Goal: Information Seeking & Learning: Check status

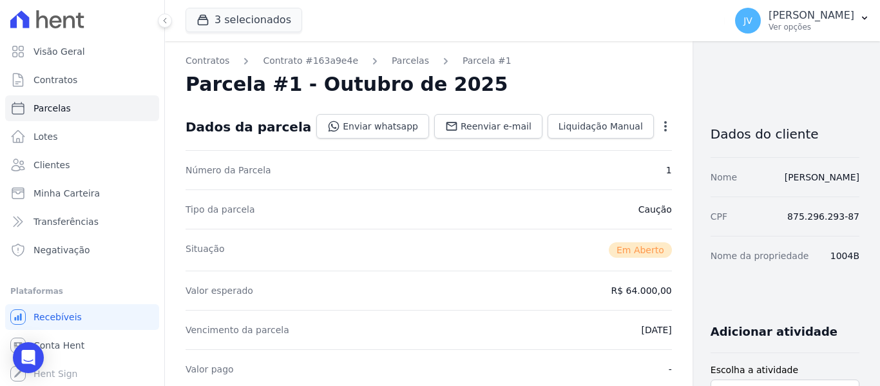
scroll to position [258, 0]
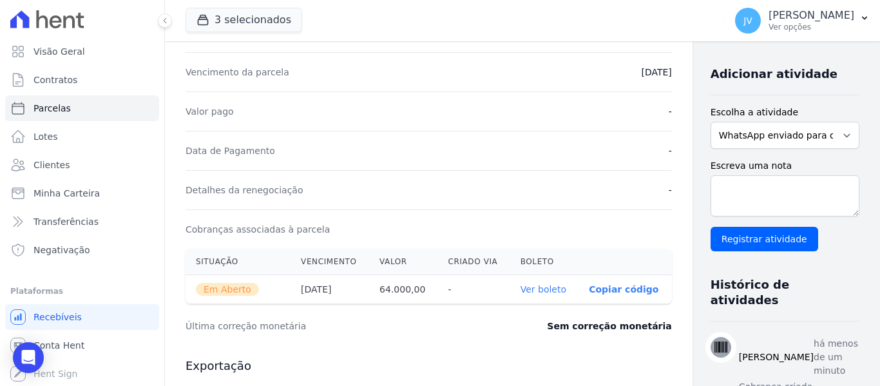
click at [472, 122] on div "Valor pago -" at bounding box center [429, 111] width 487 height 39
click at [81, 108] on link "Parcelas" at bounding box center [82, 108] width 154 height 26
select select
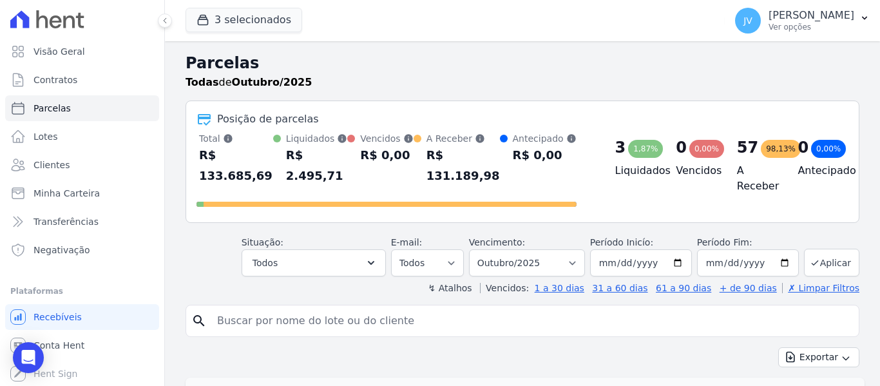
drag, startPoint x: 496, startPoint y: 153, endPoint x: 180, endPoint y: 64, distance: 327.5
click at [371, 59] on h2 "Parcelas" at bounding box center [523, 63] width 674 height 23
drag, startPoint x: 553, startPoint y: 156, endPoint x: 180, endPoint y: 52, distance: 386.7
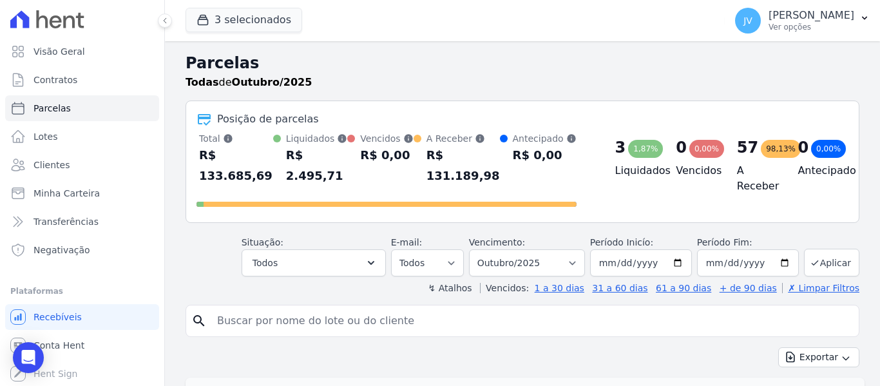
click at [406, 75] on div "Todas de Outubro/2025" at bounding box center [523, 82] width 674 height 15
click at [418, 108] on div "Posição de parcelas Total Soma das parcelas pagas, vencidas, em aberto e agenda…" at bounding box center [523, 162] width 674 height 122
click at [374, 76] on div "Todas de Outubro/2025" at bounding box center [523, 82] width 674 height 15
click at [75, 167] on link "Clientes" at bounding box center [82, 165] width 154 height 26
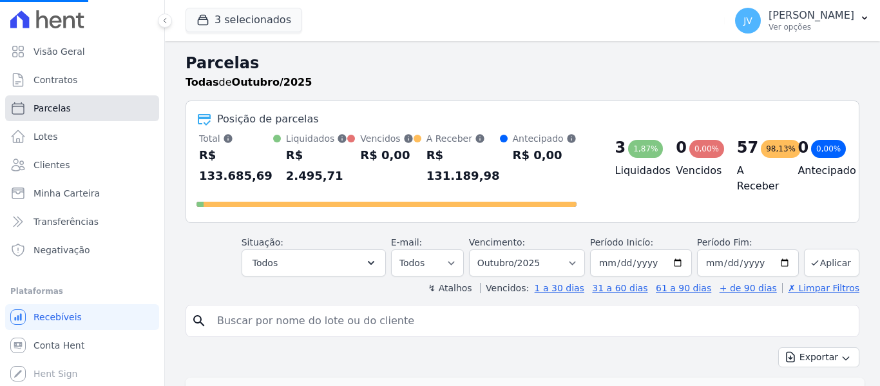
click at [67, 106] on link "Parcelas" at bounding box center [82, 108] width 154 height 26
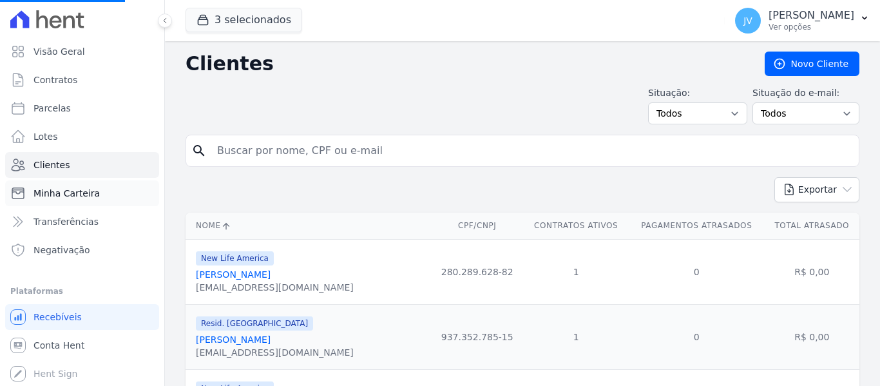
click at [73, 196] on span "Minha Carteira" at bounding box center [67, 193] width 66 height 13
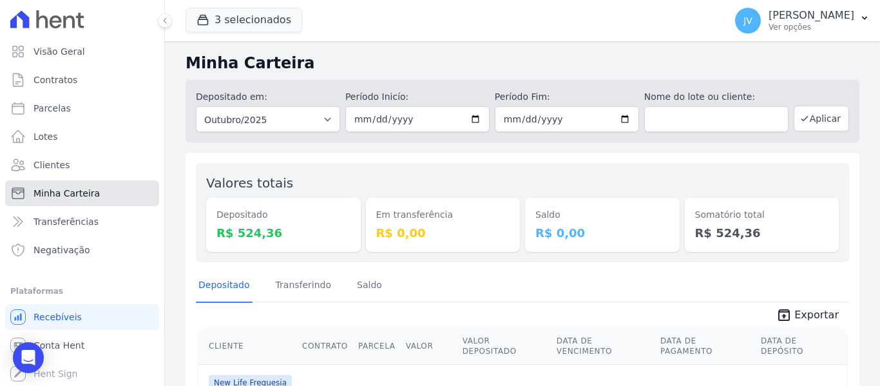
click at [98, 195] on link "Minha Carteira" at bounding box center [82, 193] width 154 height 26
click at [509, 186] on div "Em transferência R$ 0,00" at bounding box center [443, 212] width 155 height 79
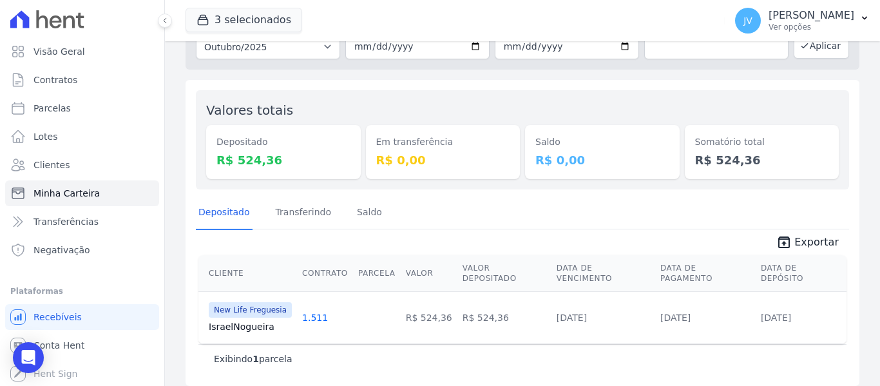
scroll to position [73, 0]
click at [413, 81] on div "Valores totais Depositado R$ 524,36 Em transferência R$ 0,00 [GEOGRAPHIC_DATA] …" at bounding box center [523, 233] width 674 height 306
click at [92, 195] on span "Minha Carteira" at bounding box center [67, 193] width 66 height 13
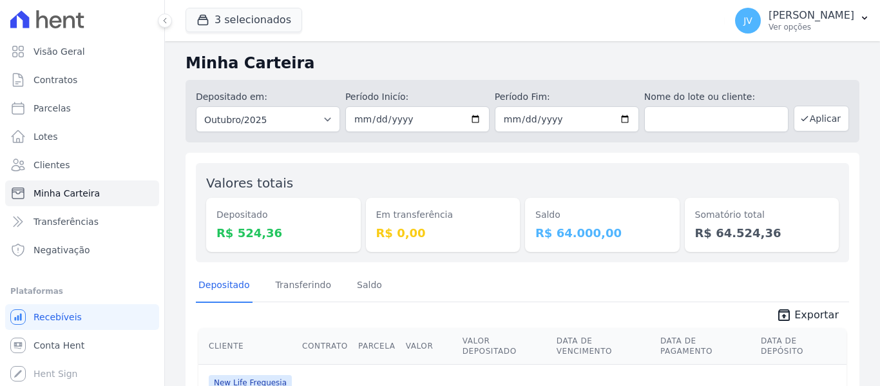
click at [383, 72] on h2 "Minha Carteira" at bounding box center [523, 63] width 674 height 23
drag, startPoint x: 584, startPoint y: 229, endPoint x: 532, endPoint y: 208, distance: 56.4
click at [532, 208] on div "Saldo R$ 64.000,00" at bounding box center [602, 225] width 155 height 54
click at [498, 176] on div "Em transferência R$ 0,00" at bounding box center [443, 212] width 155 height 79
drag, startPoint x: 410, startPoint y: 235, endPoint x: 362, endPoint y: 212, distance: 52.8
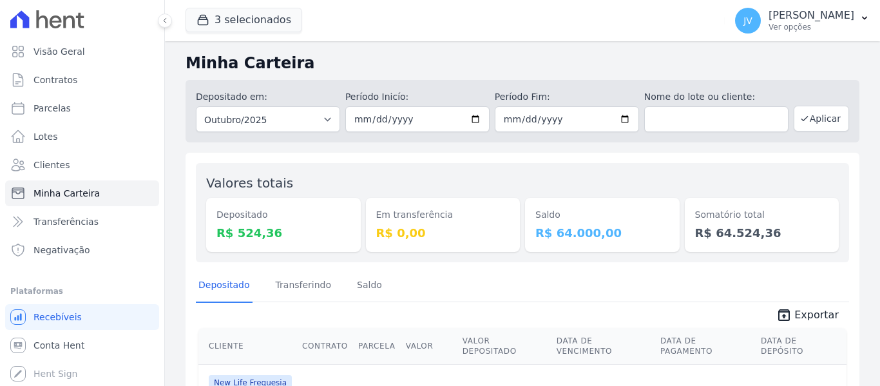
click at [362, 212] on div "Valores totais Depositado R$ 524,36 Em transferência R$ 0,00 [GEOGRAPHIC_DATA] …" at bounding box center [523, 212] width 654 height 99
click at [339, 187] on div "Valores totais Depositado R$ 524,36" at bounding box center [283, 212] width 155 height 79
drag, startPoint x: 264, startPoint y: 231, endPoint x: 202, endPoint y: 182, distance: 78.8
click at [202, 182] on div "Valores totais Depositado R$ 524,36 Em transferência R$ 0,00 [GEOGRAPHIC_DATA] …" at bounding box center [523, 212] width 654 height 99
click at [316, 172] on div "Valores totais Depositado R$ 524,36 Em transferência R$ 0,00 [GEOGRAPHIC_DATA] …" at bounding box center [523, 212] width 654 height 99
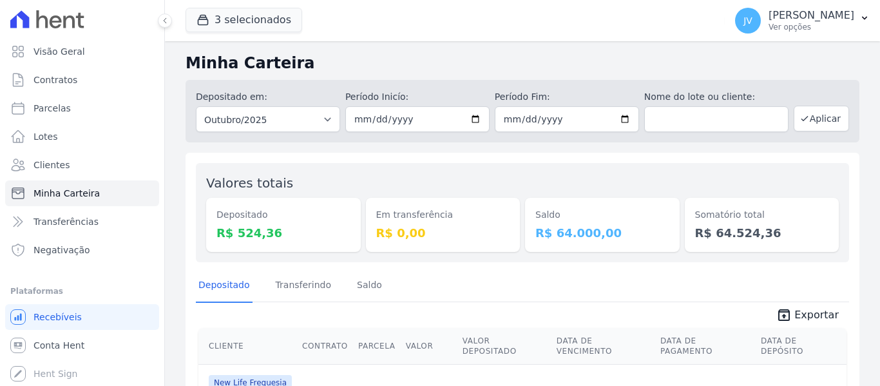
drag, startPoint x: 761, startPoint y: 236, endPoint x: 186, endPoint y: 62, distance: 600.1
click at [186, 62] on div "Minha Carteira Depositado em: Todos os meses Setembro/2022 Outubro/2022 Novembr…" at bounding box center [522, 255] width 715 height 428
click at [379, 73] on h2 "Minha Carteira" at bounding box center [523, 63] width 674 height 23
drag, startPoint x: 759, startPoint y: 233, endPoint x: 179, endPoint y: 70, distance: 602.6
click at [179, 70] on div "Minha Carteira Depositado em: Todos os meses Setembro/2022 Outubro/2022 Novembr…" at bounding box center [522, 255] width 715 height 428
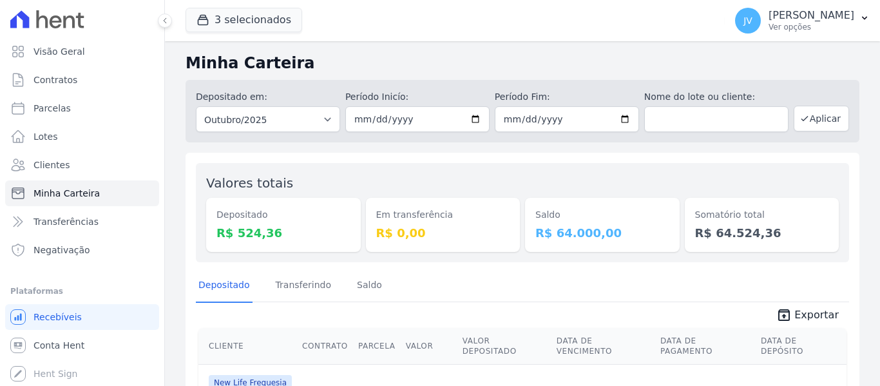
click at [388, 59] on h2 "Minha Carteira" at bounding box center [523, 63] width 674 height 23
